Goal: Answer question/provide support: Share knowledge or assist other users

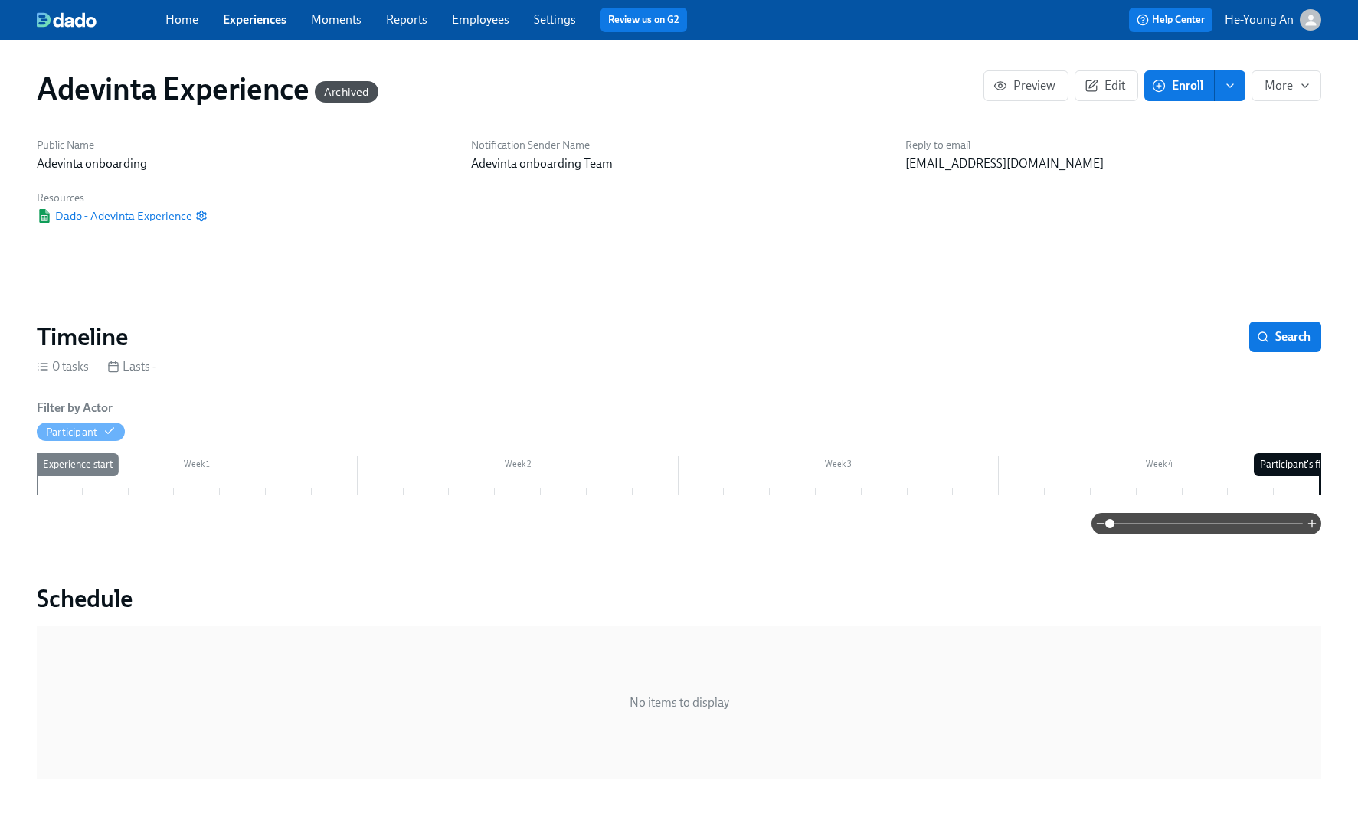
click at [264, 12] on link "Experiences" at bounding box center [255, 19] width 64 height 15
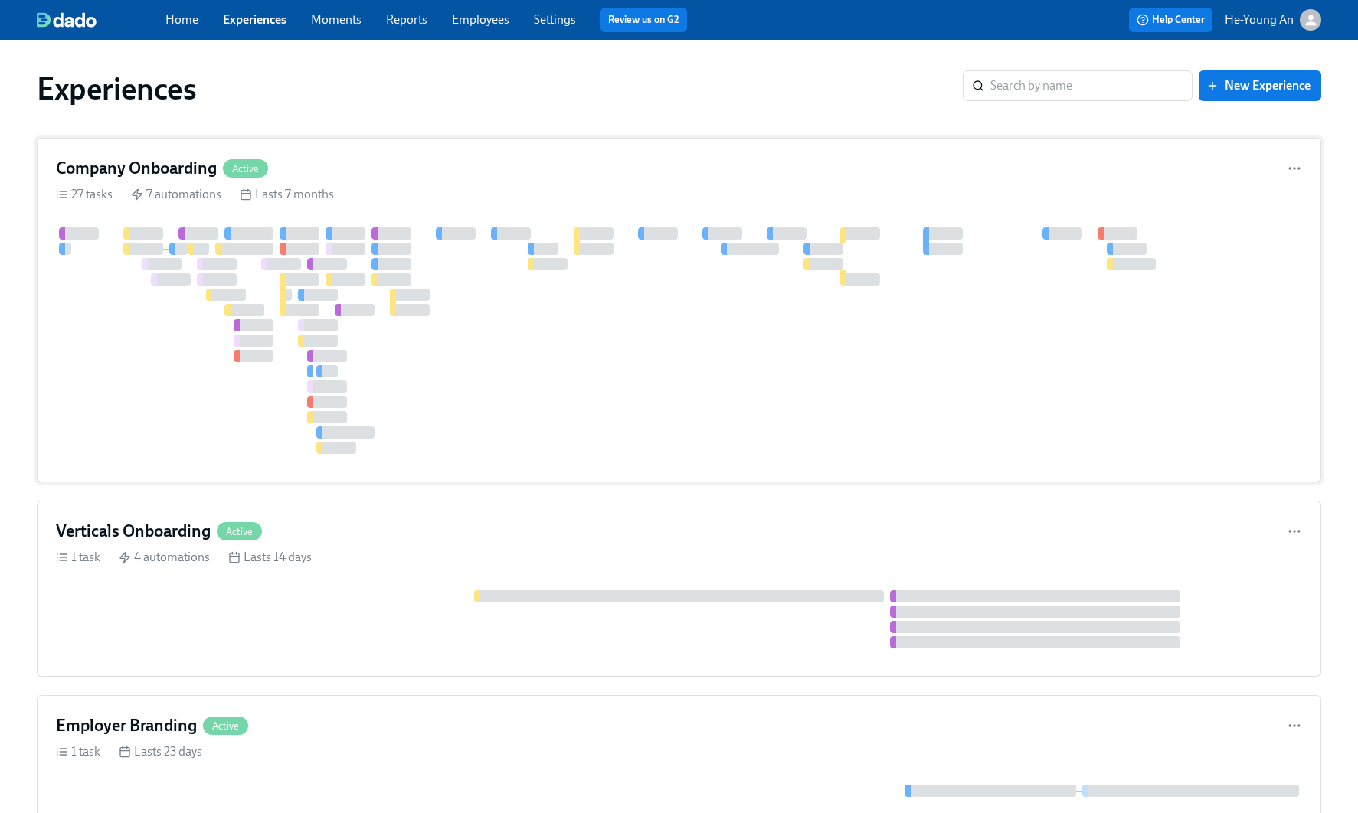
click at [495, 299] on div at bounding box center [1053, 340] width 1994 height 227
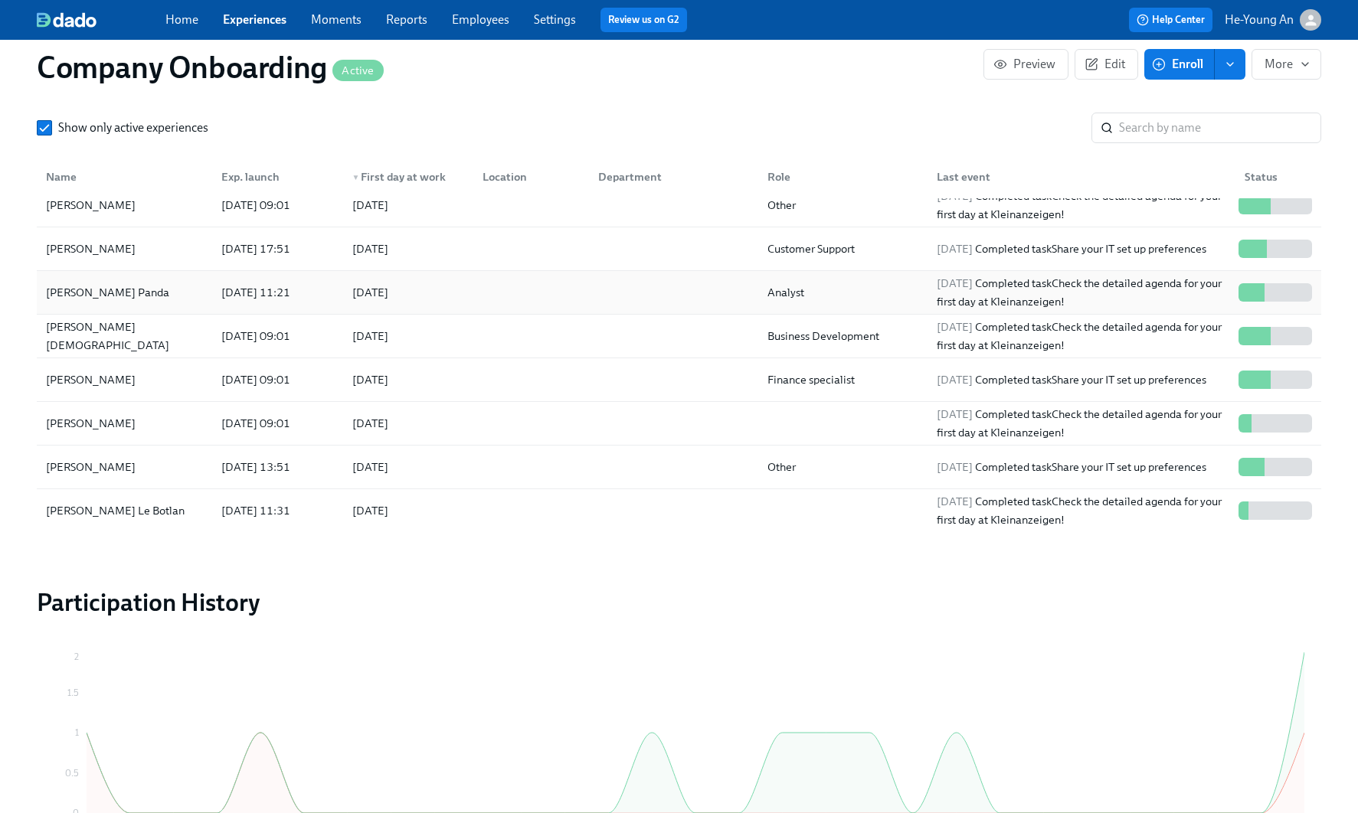
scroll to position [106, 0]
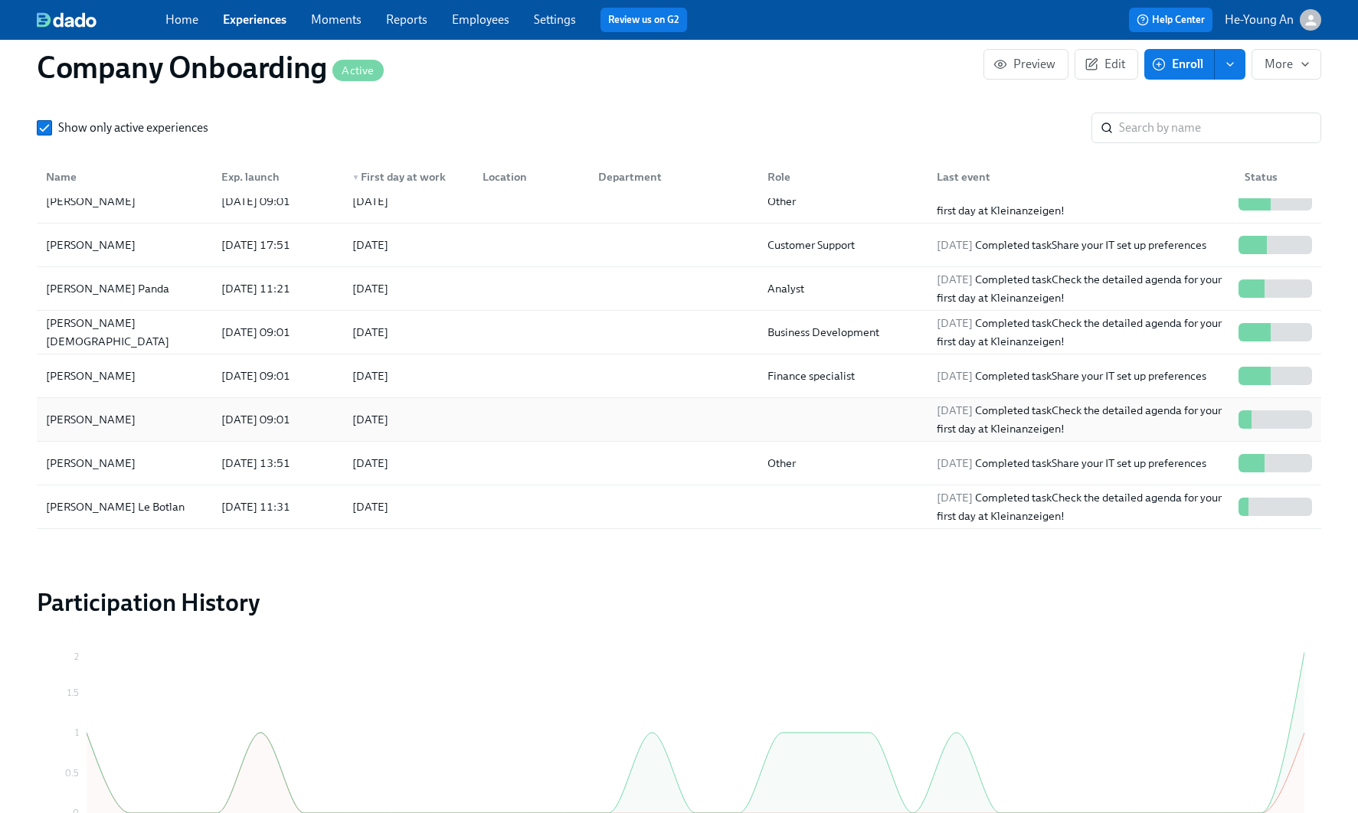
click at [109, 410] on div "[PERSON_NAME]" at bounding box center [91, 419] width 102 height 18
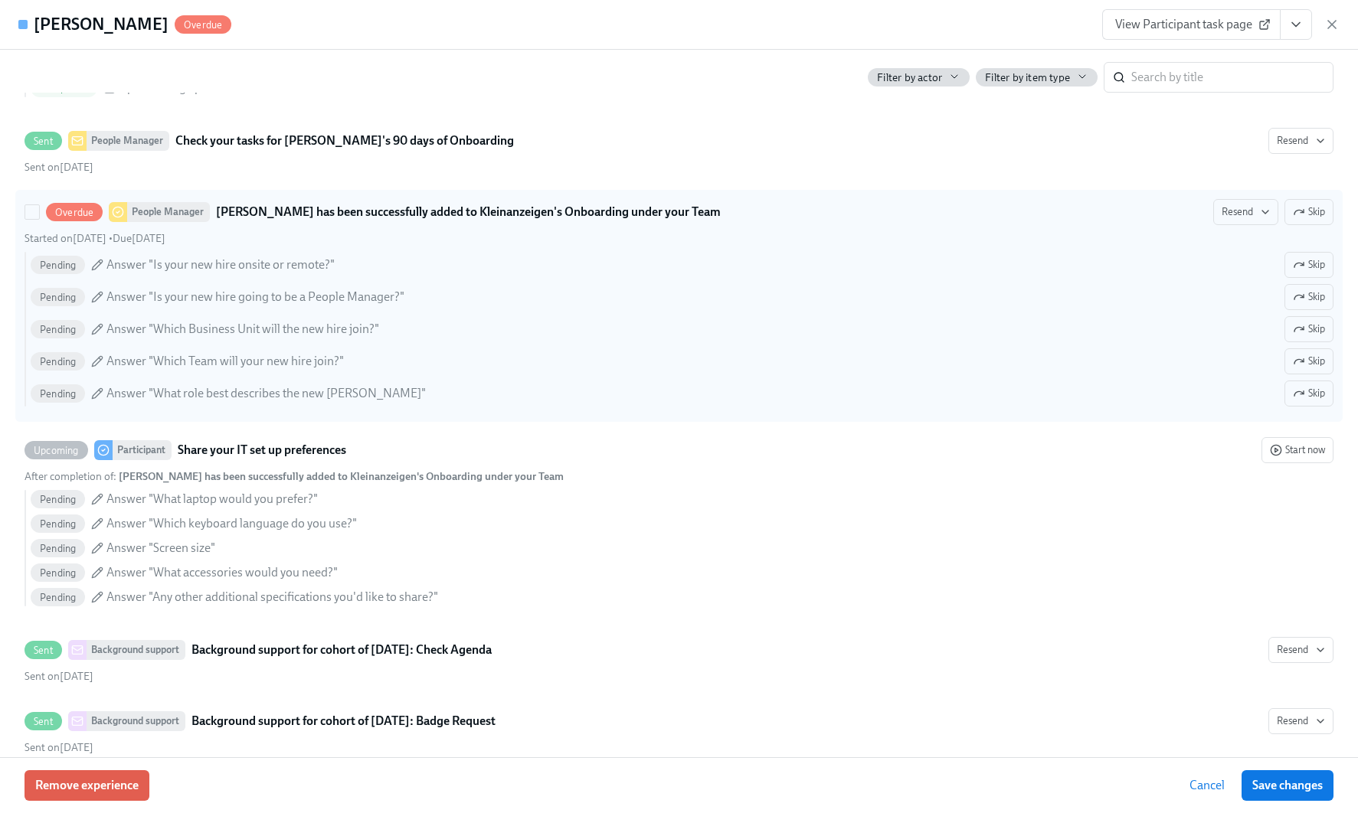
scroll to position [988, 0]
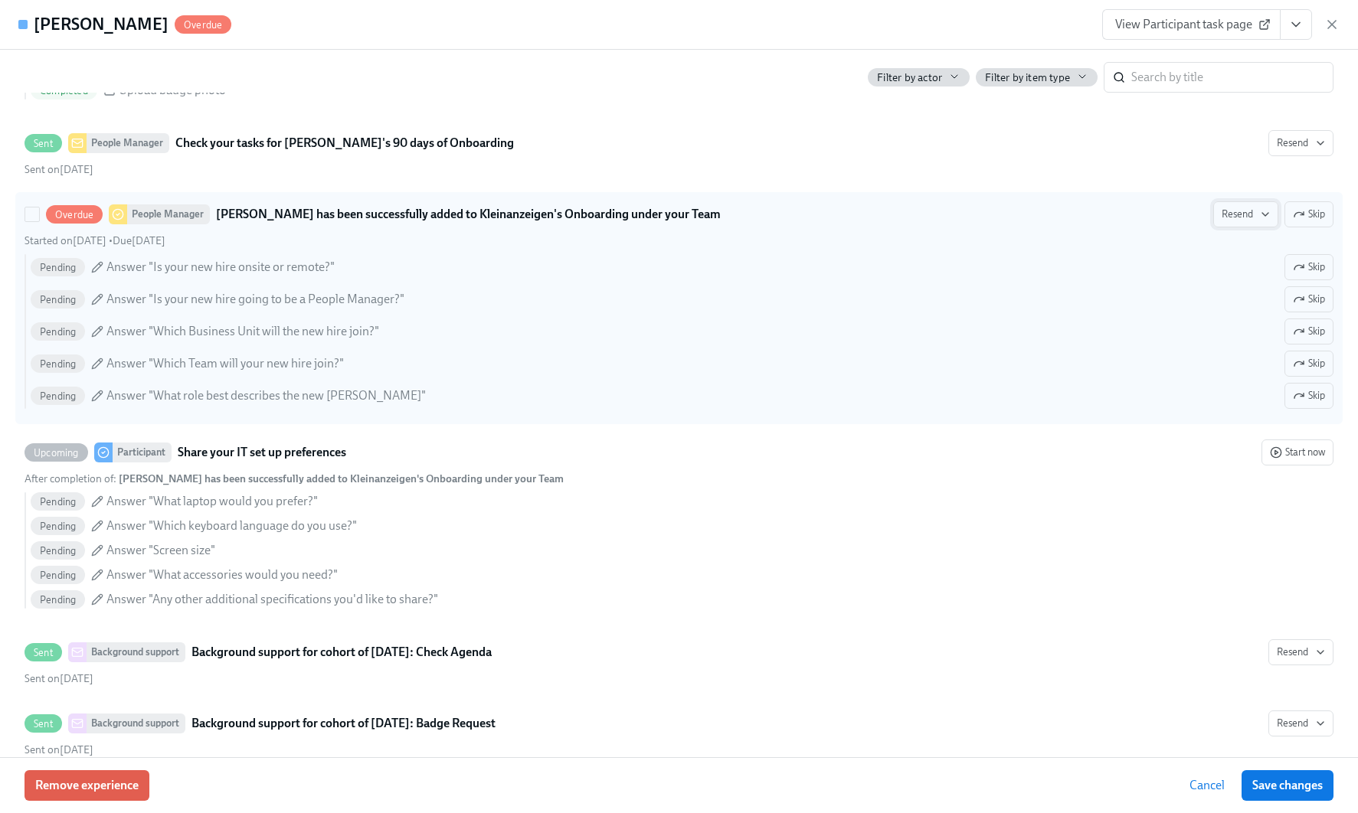
click at [1230, 222] on span "Resend" at bounding box center [1245, 214] width 48 height 15
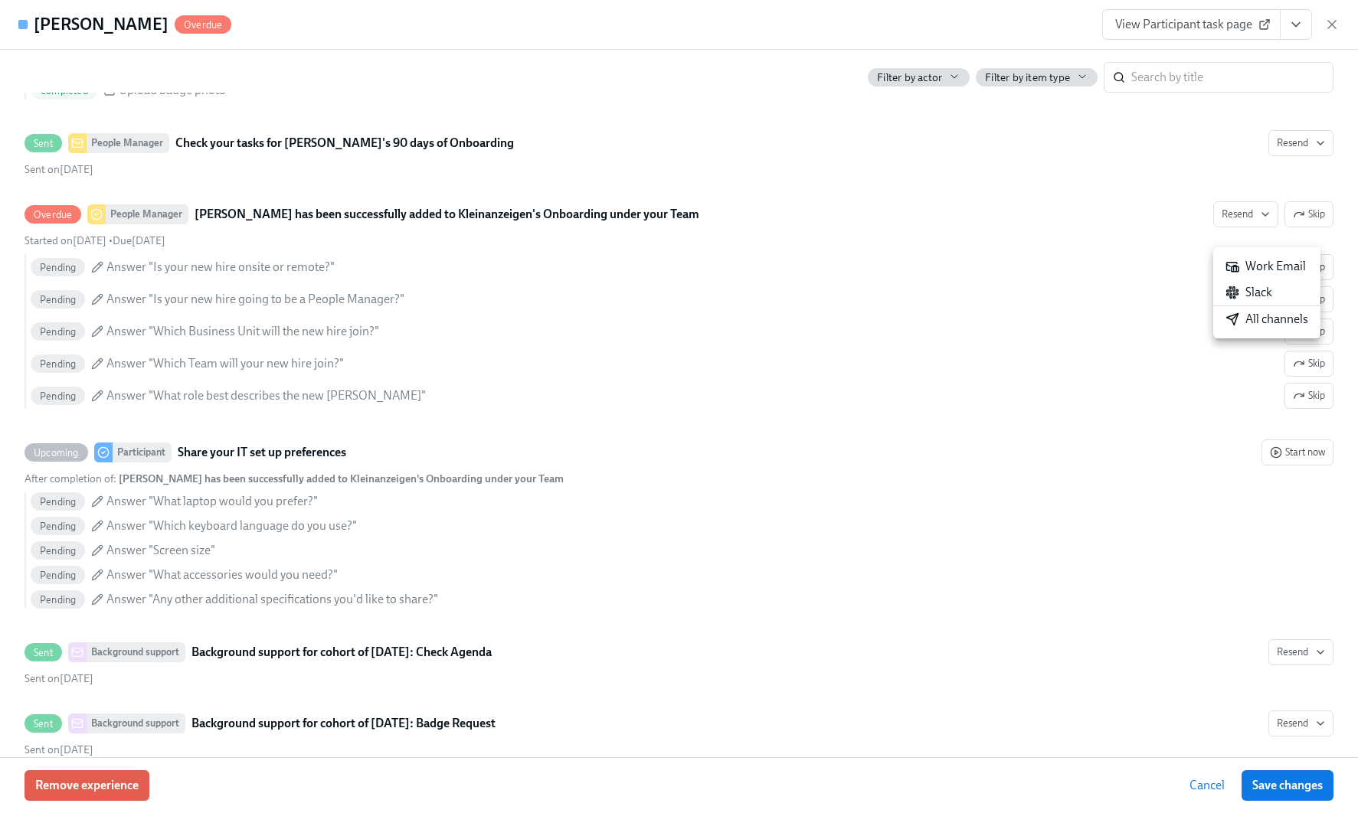
click at [1270, 316] on div "All channels" at bounding box center [1266, 319] width 83 height 17
click at [1031, 440] on div at bounding box center [679, 406] width 1358 height 813
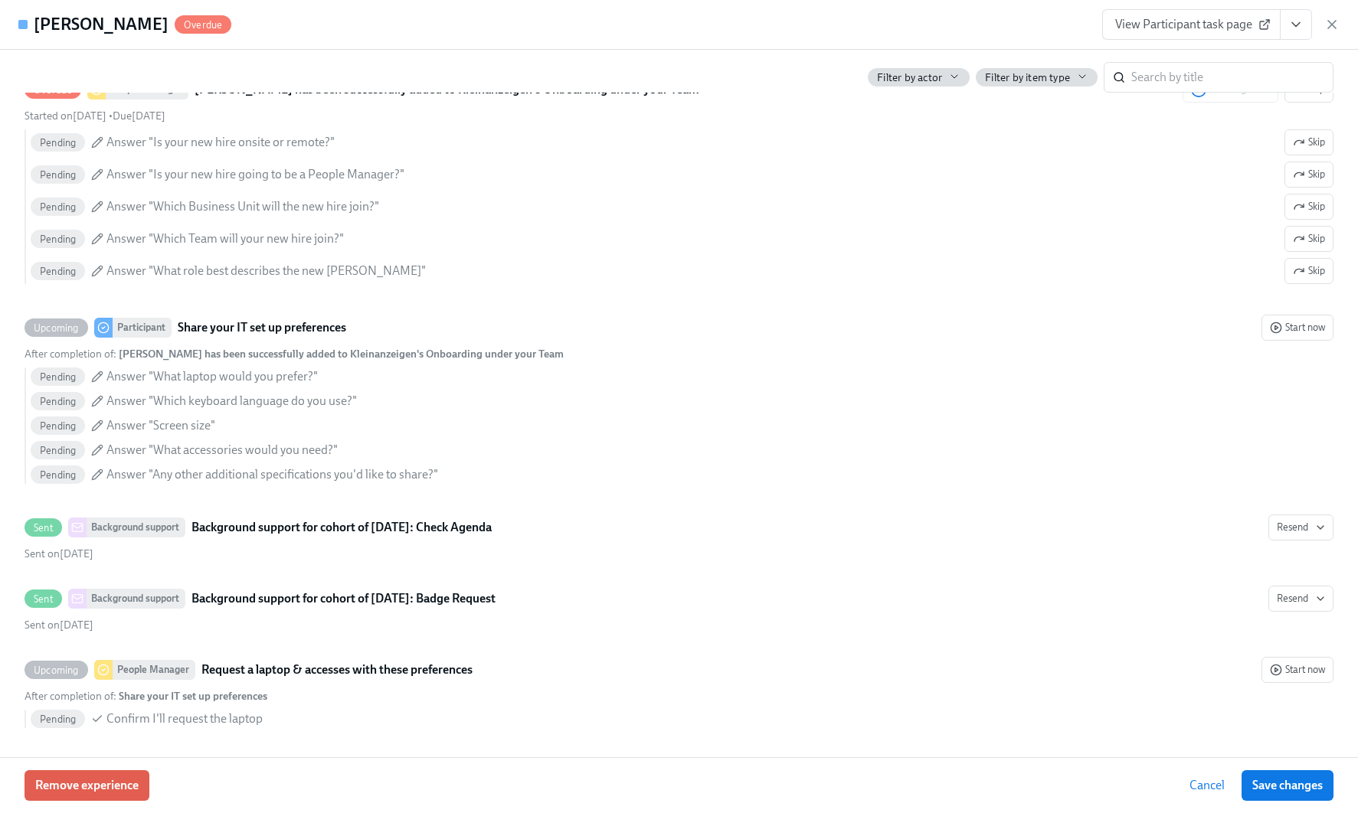
scroll to position [1116, 0]
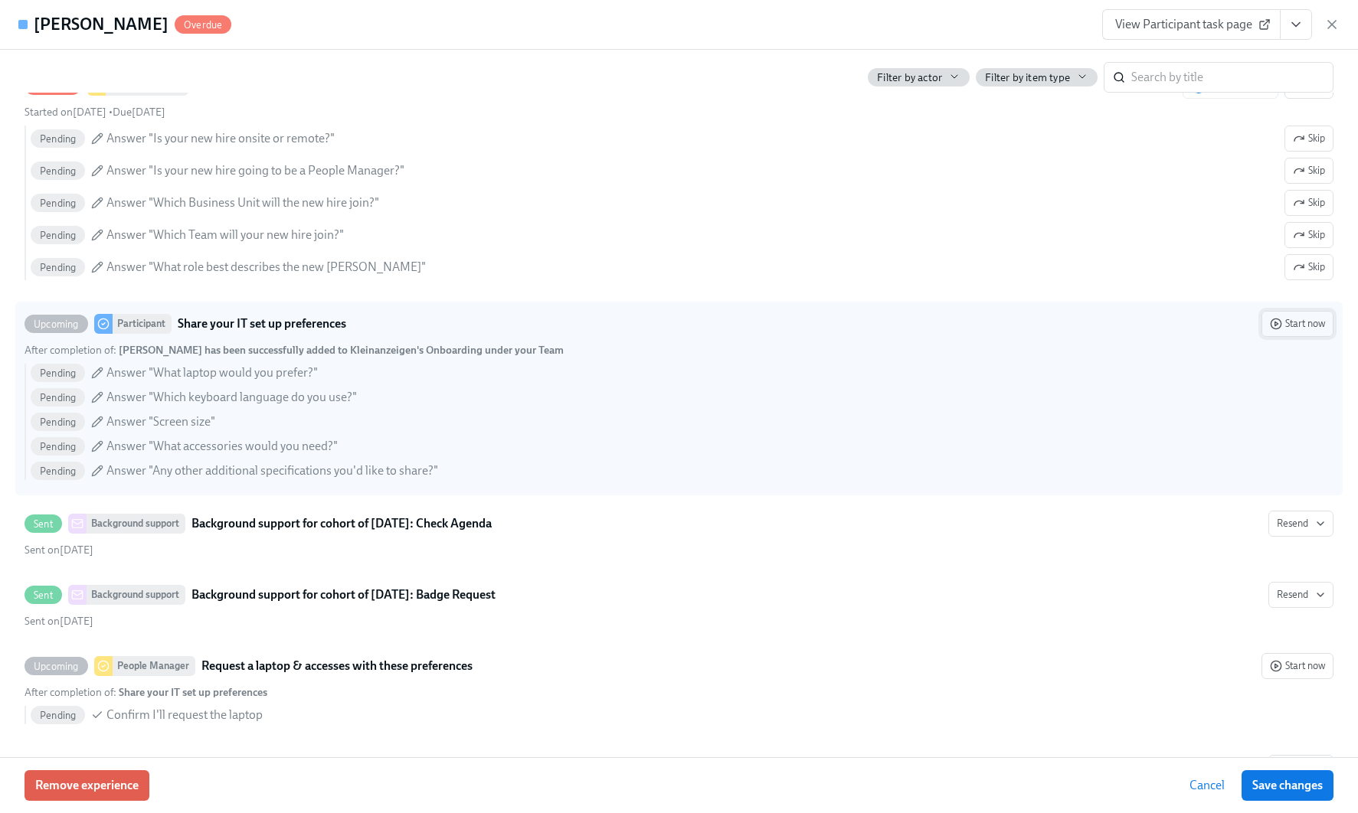
click at [1288, 332] on span "Start now" at bounding box center [1297, 323] width 55 height 15
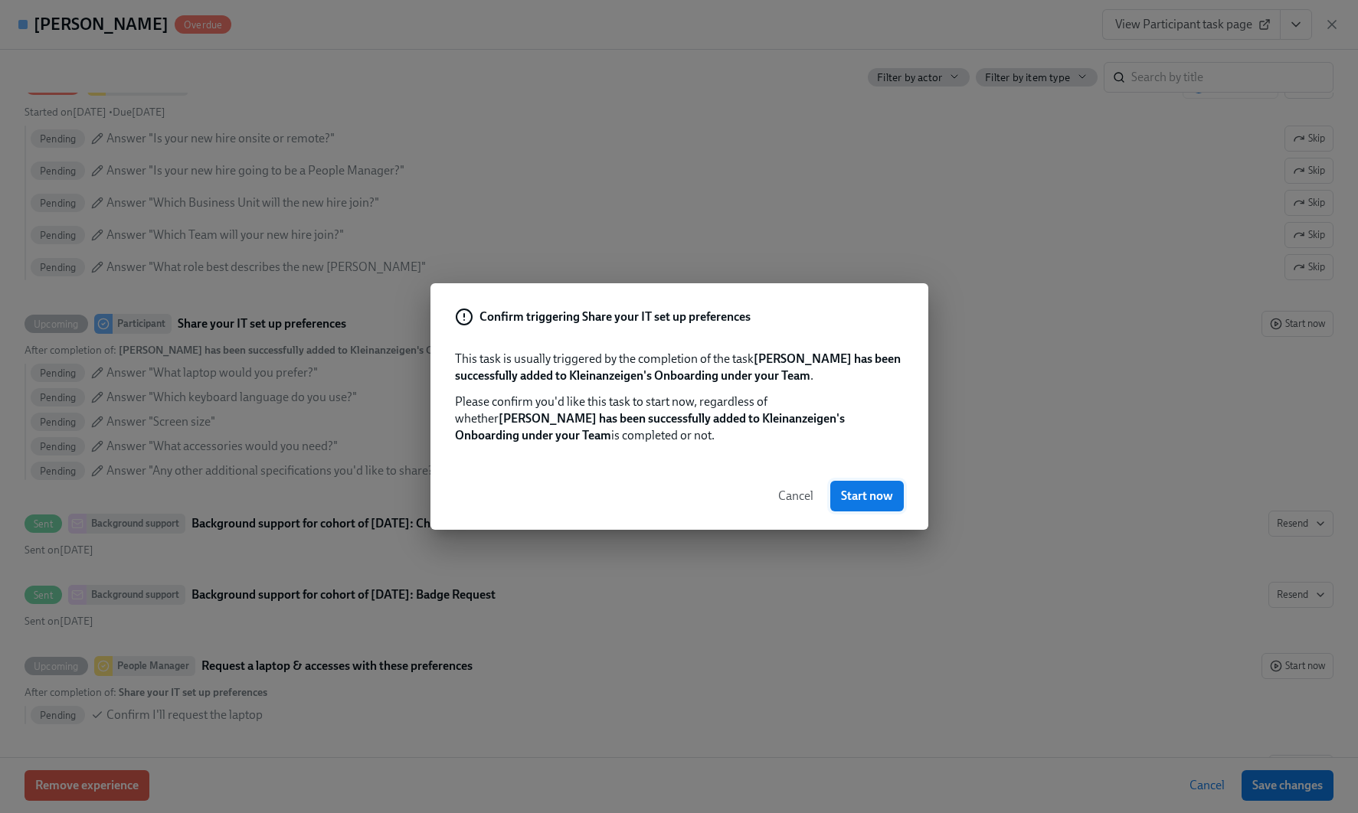
click at [877, 499] on span "Start now" at bounding box center [867, 496] width 52 height 15
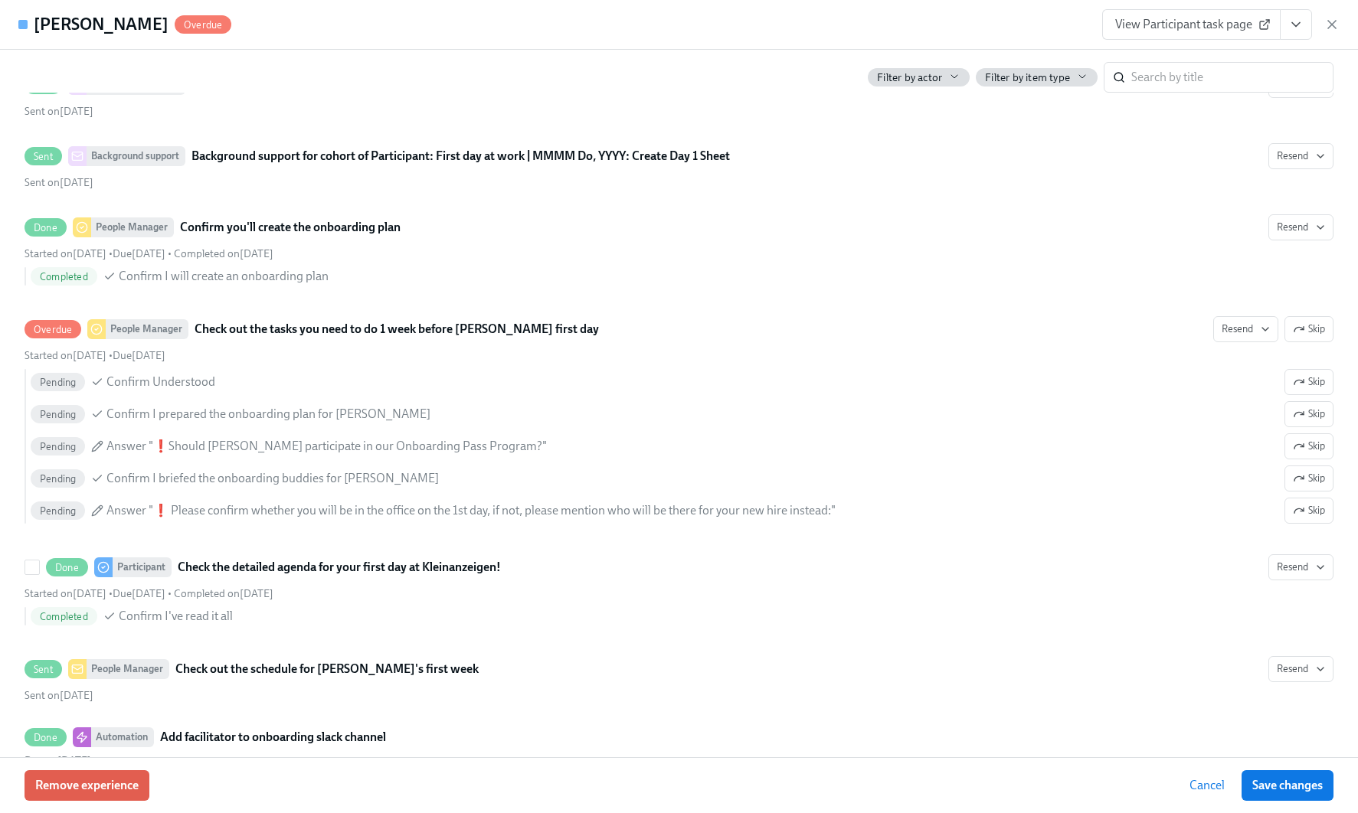
scroll to position [1495, 0]
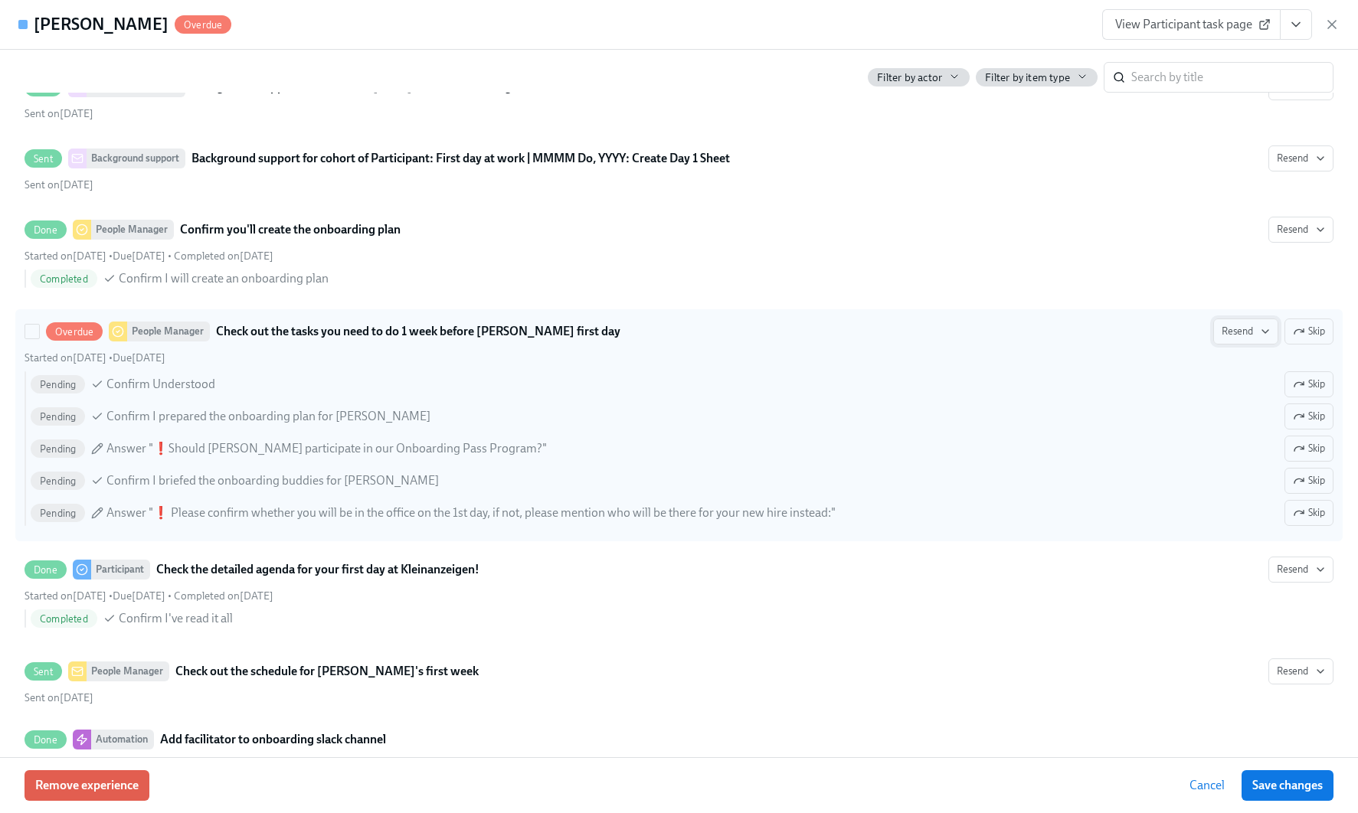
click at [1243, 339] on span "Resend" at bounding box center [1245, 331] width 48 height 15
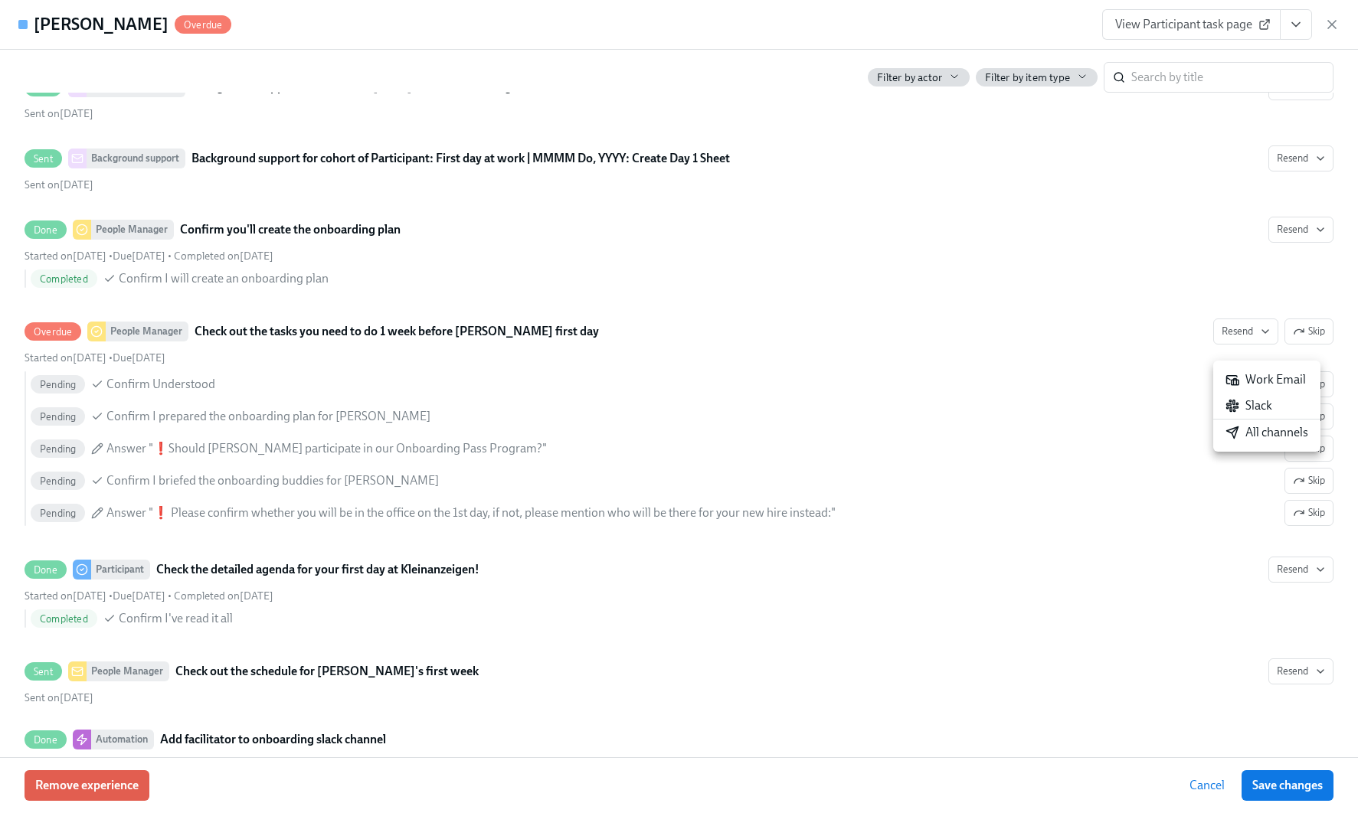
click at [1272, 443] on li "All channels" at bounding box center [1266, 433] width 107 height 26
click at [869, 441] on div at bounding box center [679, 406] width 1358 height 813
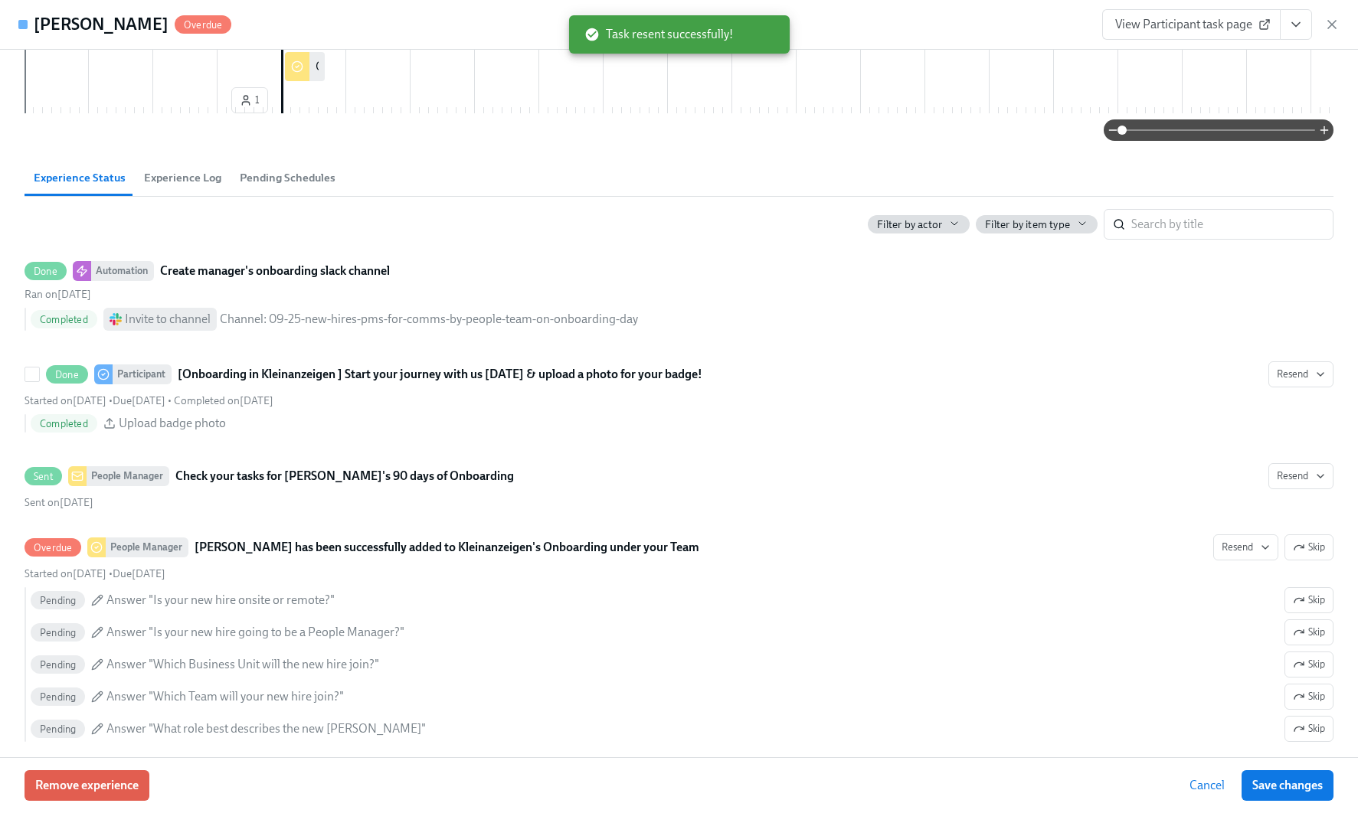
scroll to position [0, 0]
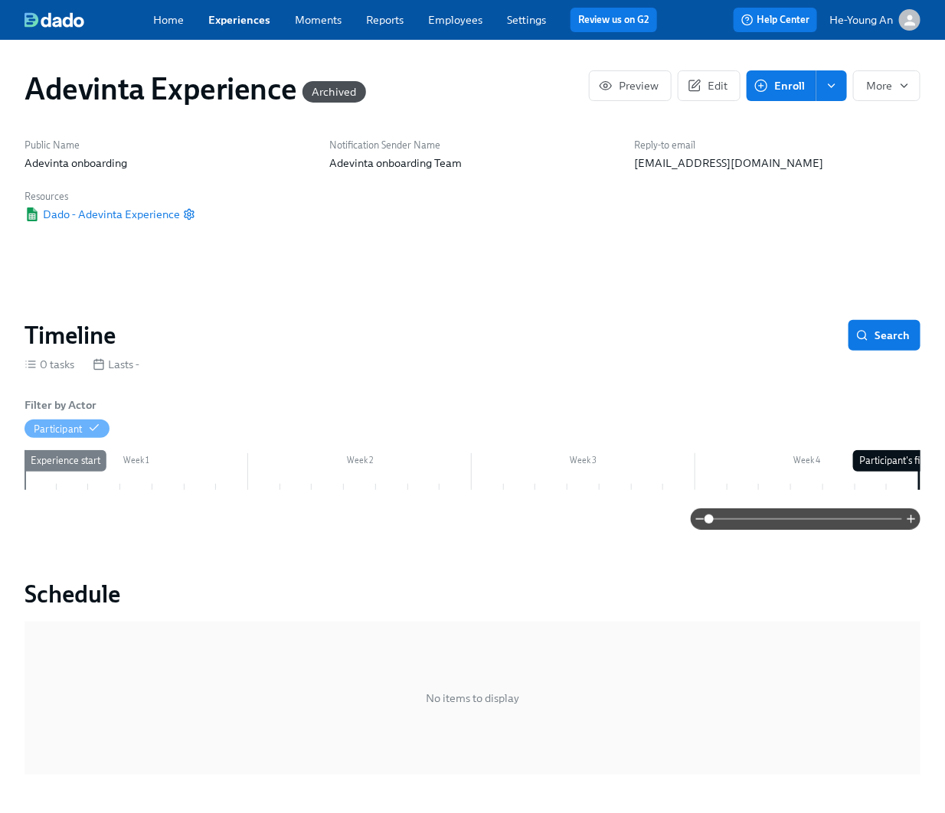
click at [253, 21] on link "Experiences" at bounding box center [239, 20] width 62 height 14
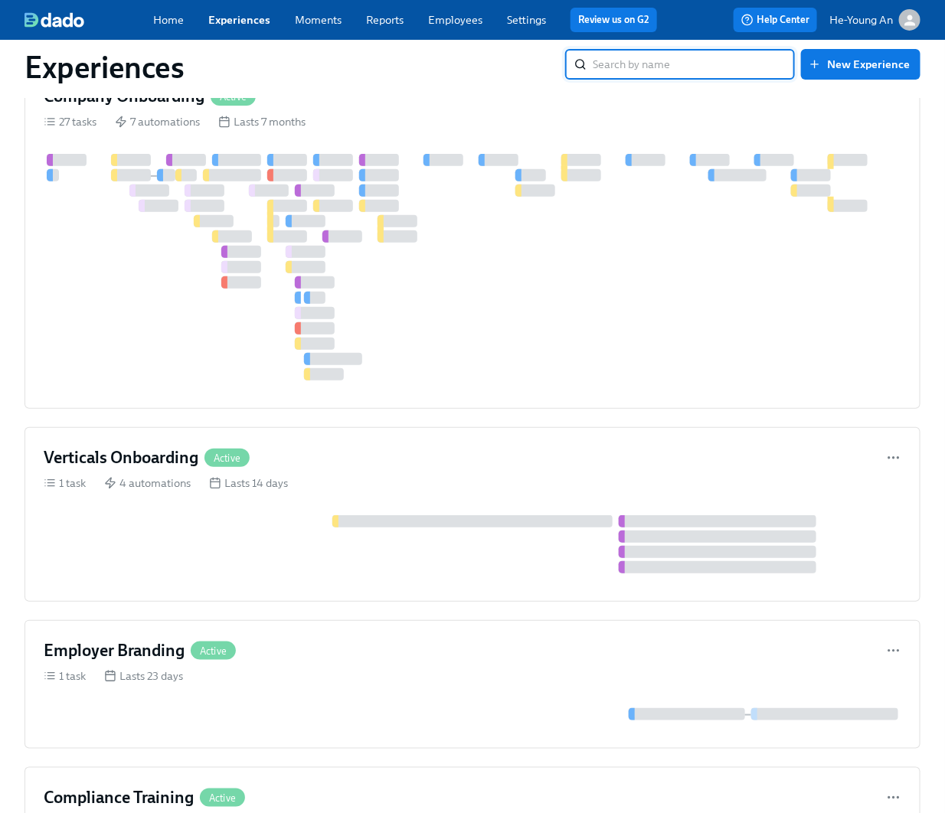
scroll to position [76, 0]
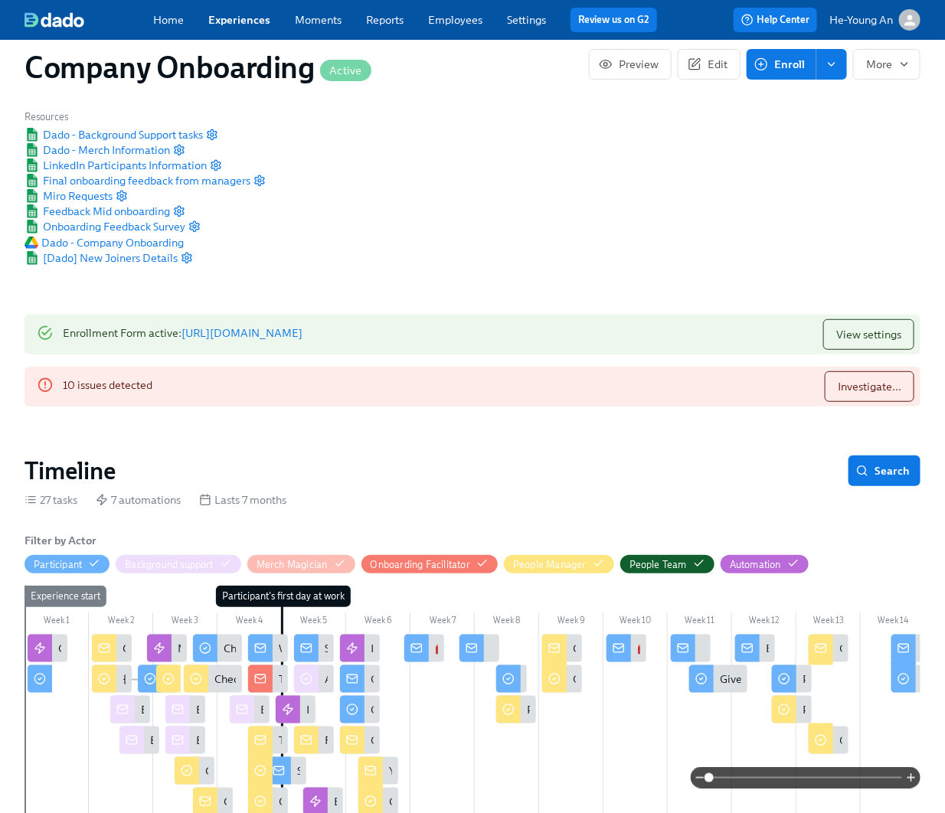
scroll to position [191, 0]
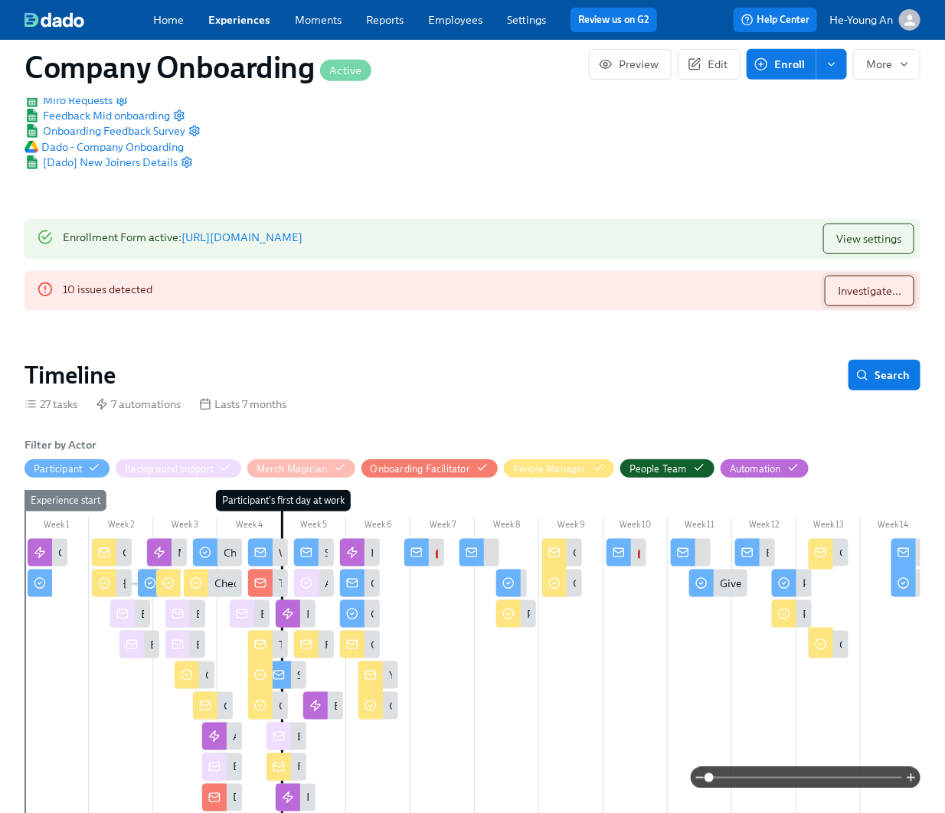
click at [888, 283] on span "Investigate..." at bounding box center [870, 290] width 64 height 15
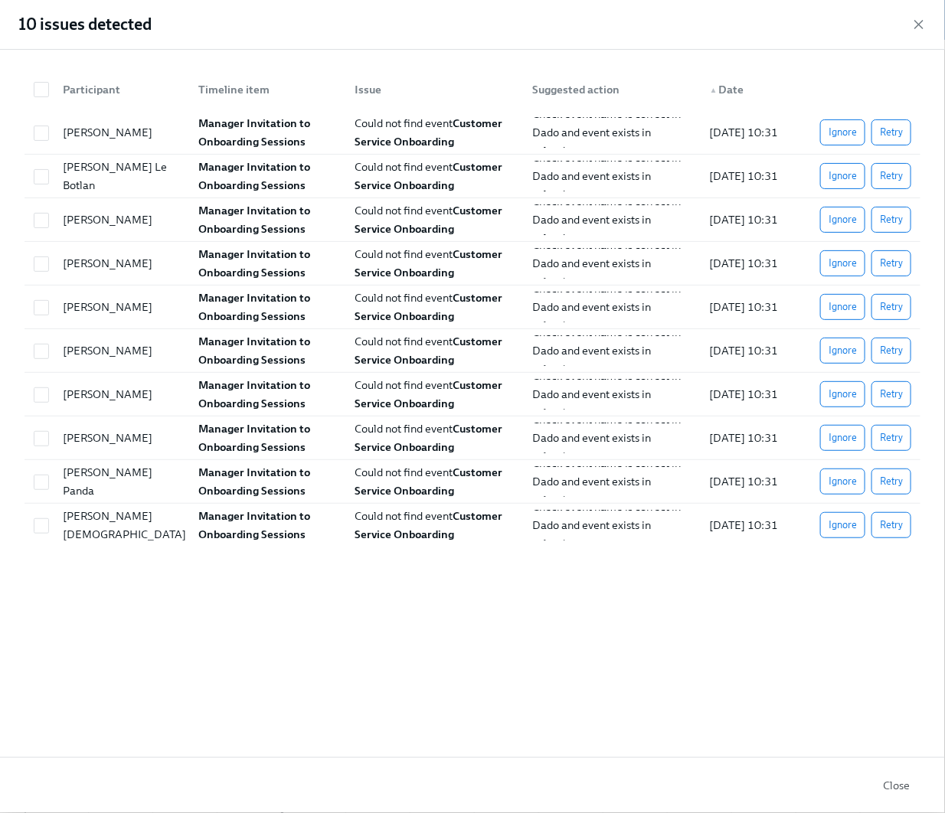
scroll to position [0, 0]
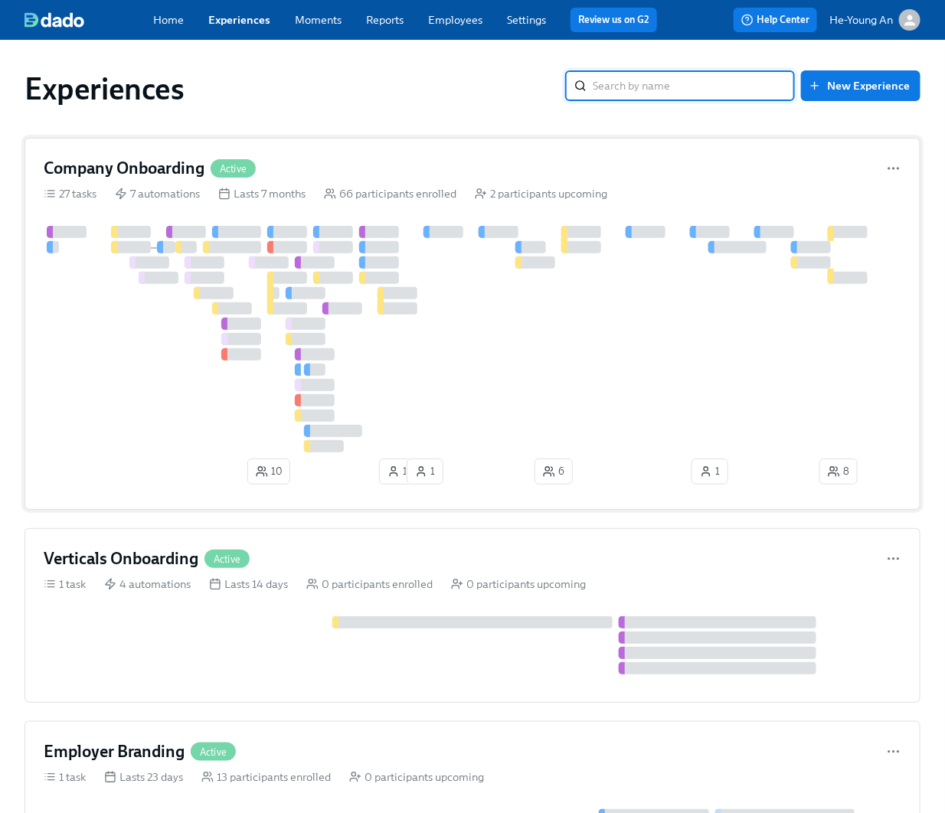
click at [640, 231] on div at bounding box center [646, 232] width 40 height 12
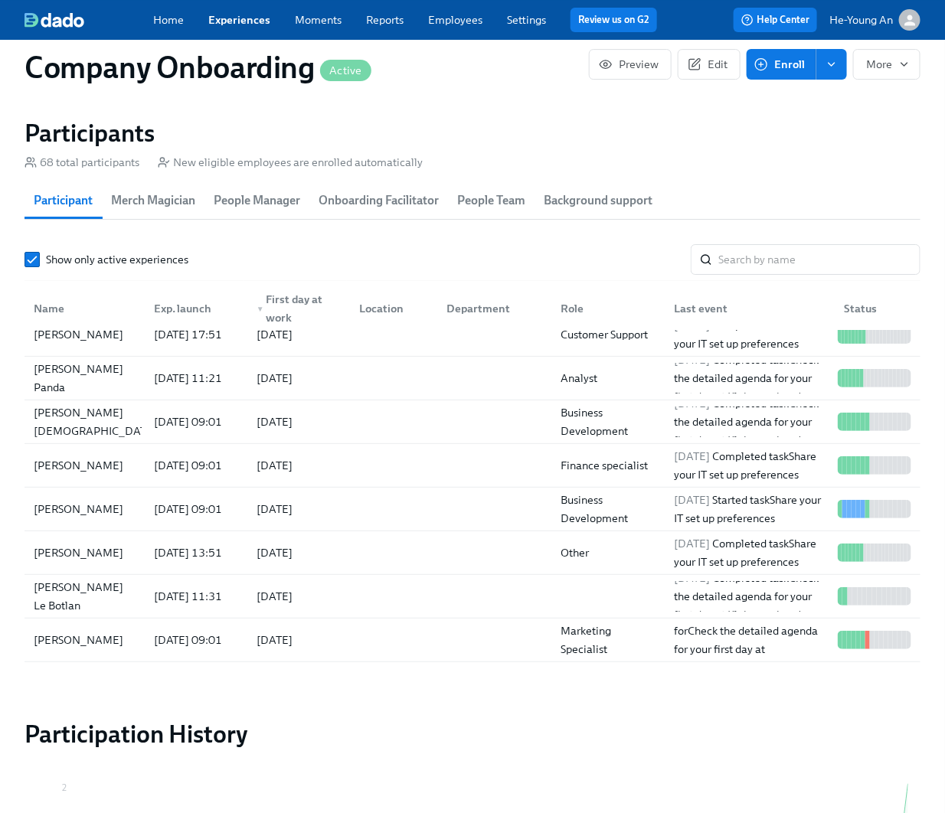
scroll to position [168, 0]
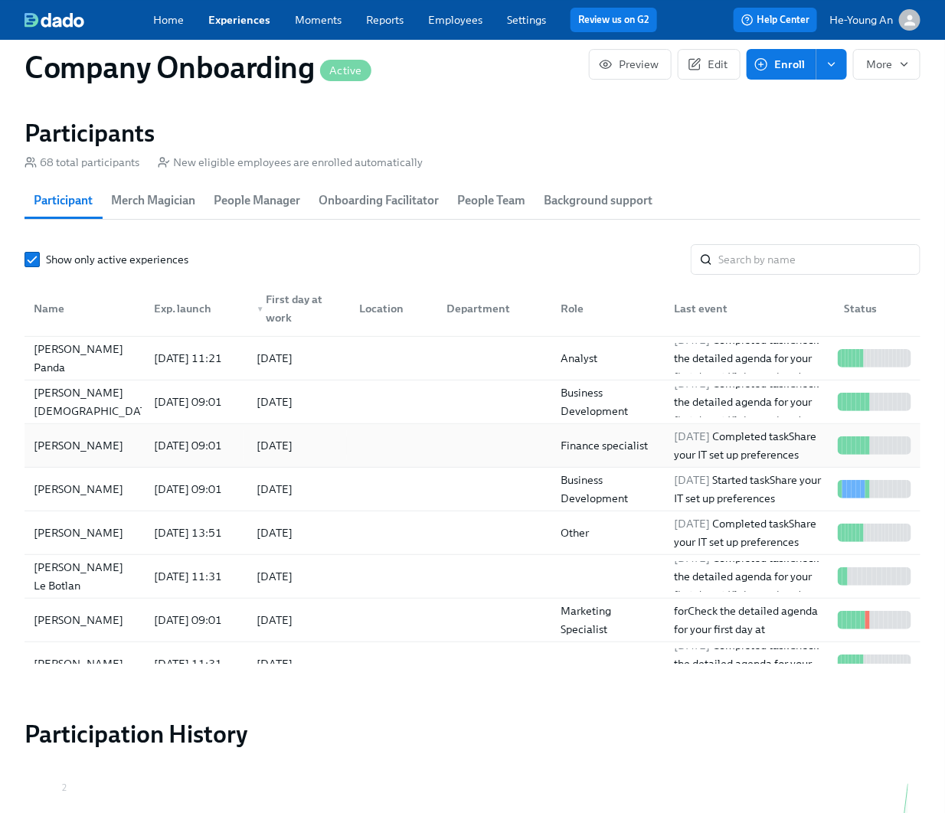
click at [83, 436] on div "[PERSON_NAME]" at bounding box center [79, 445] width 102 height 18
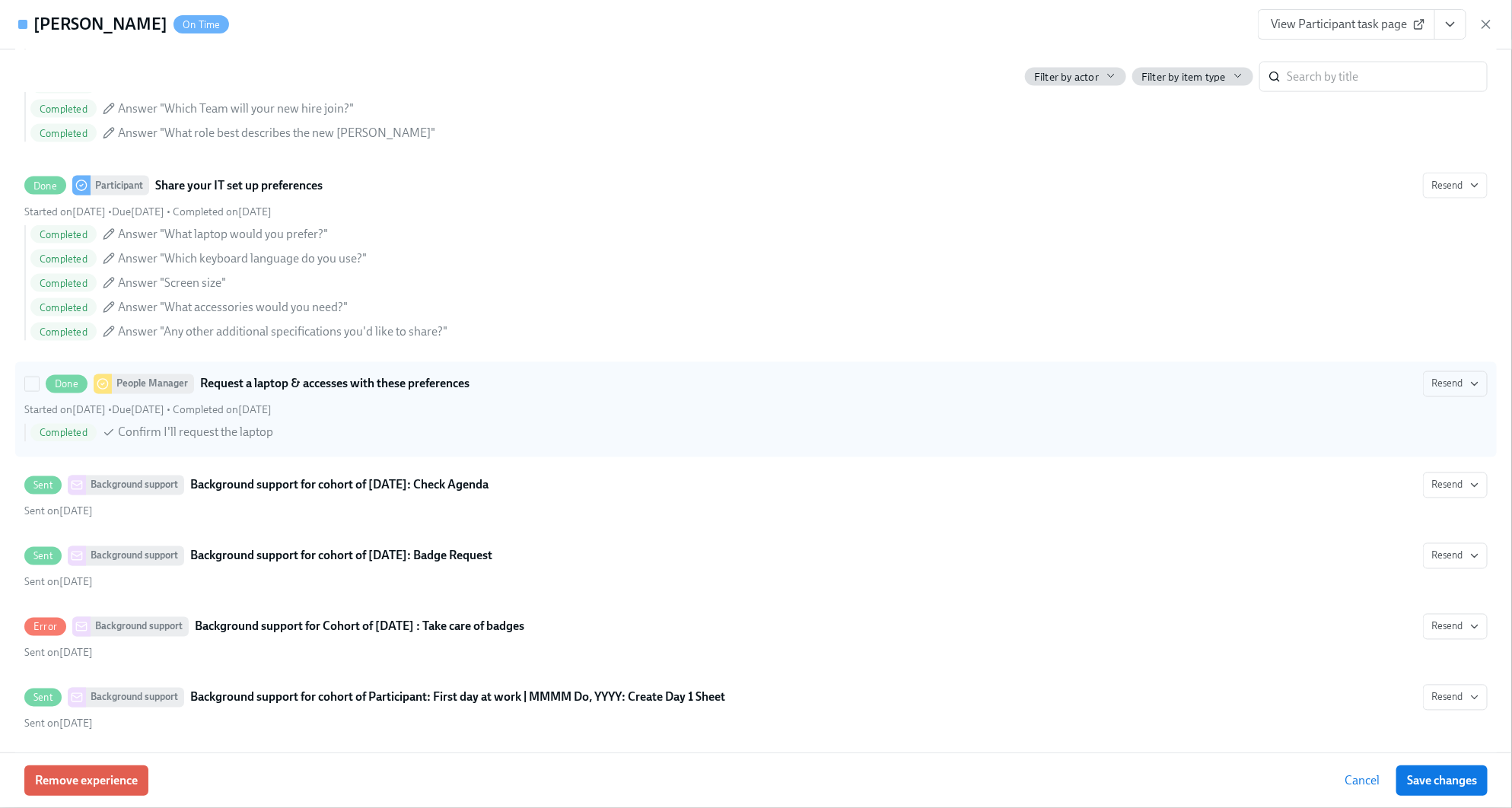
scroll to position [1210, 0]
